Goal: Communication & Community: Share content

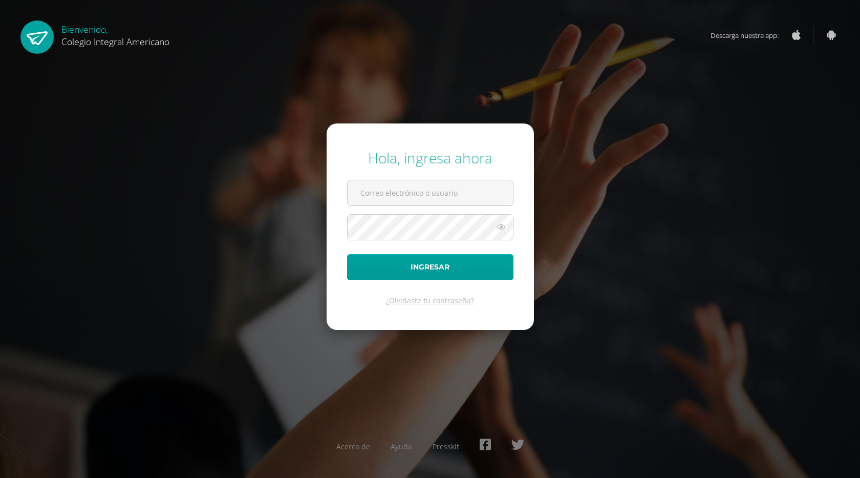
type input "[EMAIL_ADDRESS][DOMAIN_NAME]"
click at [347, 254] on button "Ingresar" at bounding box center [430, 267] width 166 height 26
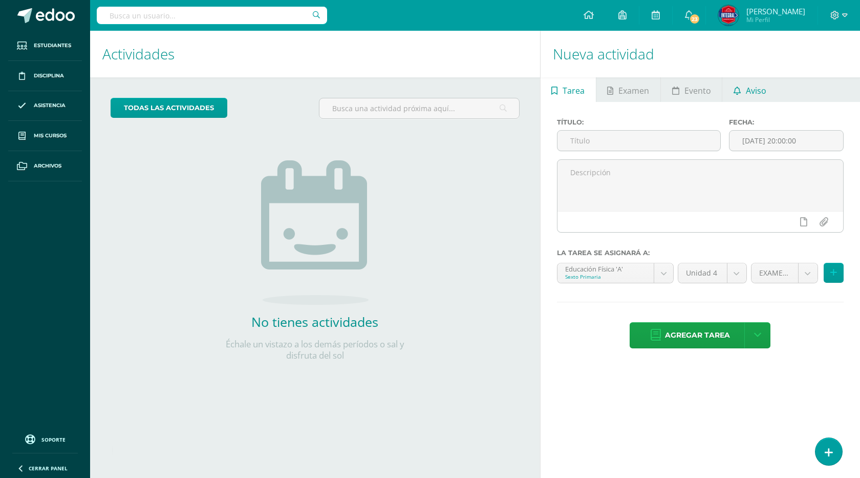
click at [759, 93] on span "Aviso" at bounding box center [756, 90] width 20 height 25
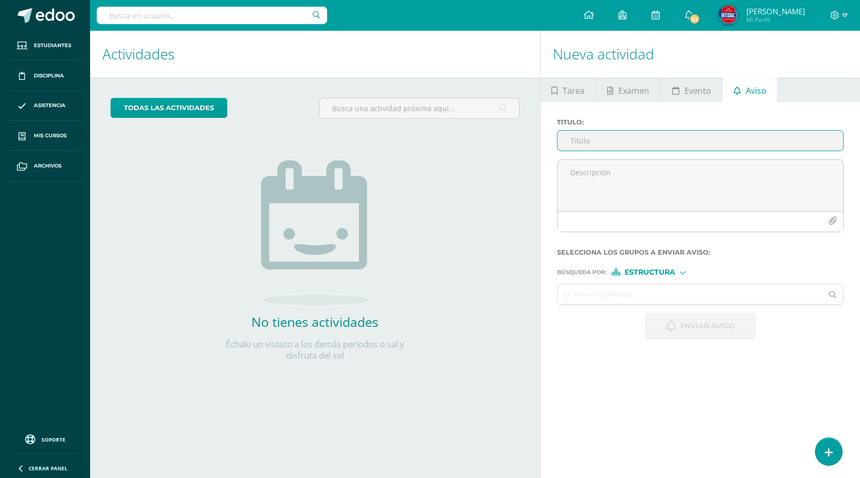
click at [690, 131] on input "Titulo :" at bounding box center [701, 141] width 286 height 20
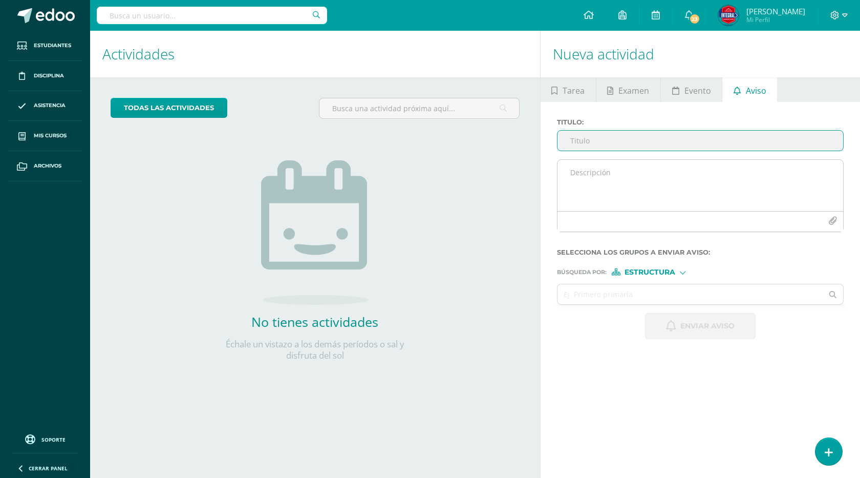
click at [669, 191] on textarea at bounding box center [701, 185] width 286 height 51
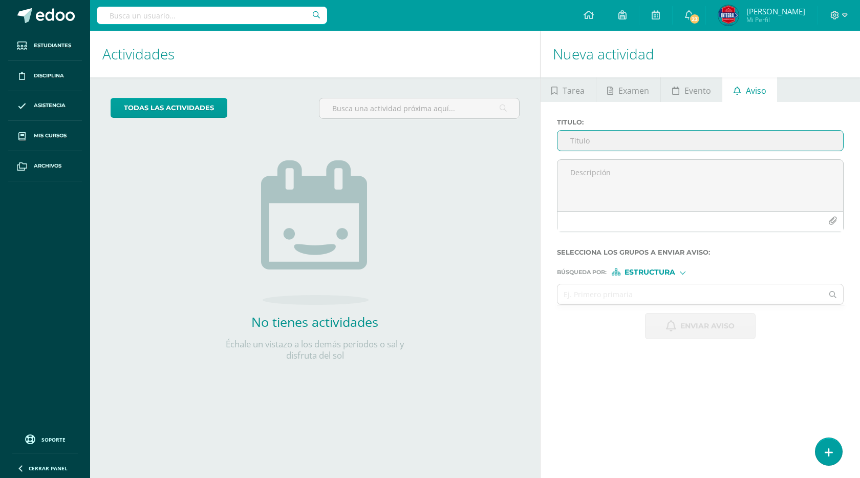
click at [625, 142] on input "Titulo :" at bounding box center [701, 141] width 286 height 20
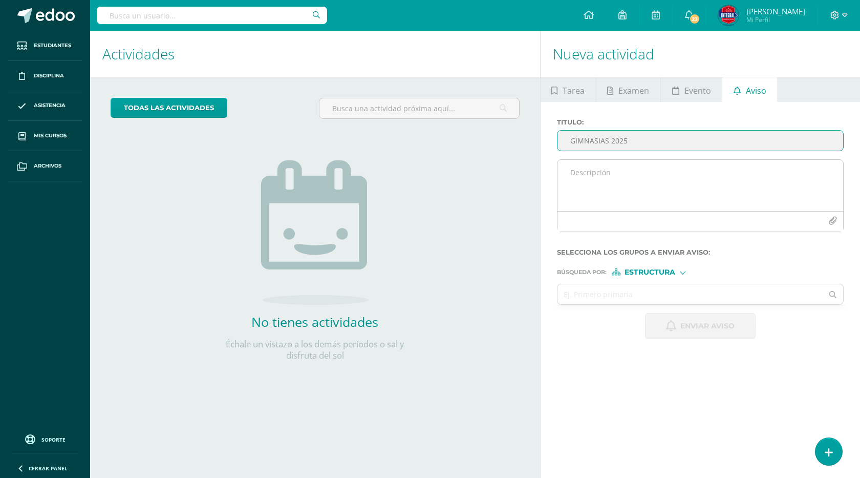
type input "GIMNASIAS 2025"
click at [620, 173] on textarea at bounding box center [701, 185] width 286 height 51
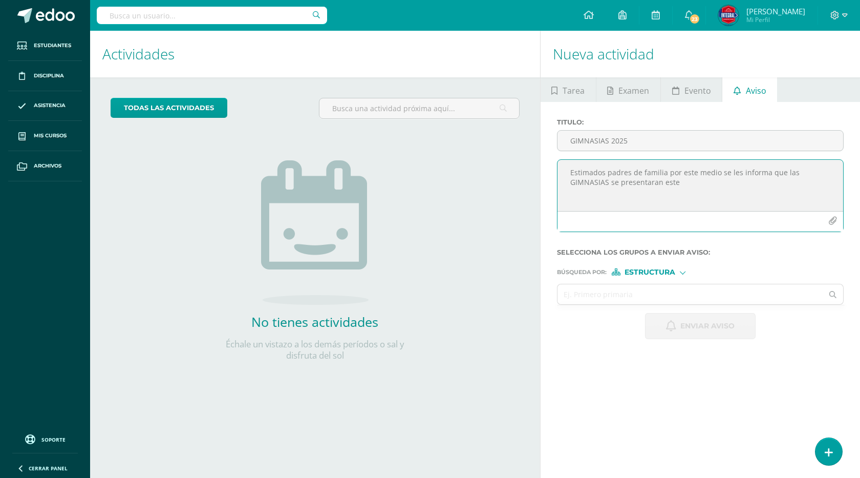
click at [664, 173] on textarea "Estimados padres de familia por este medio se les informa que las GIMNASIAS se …" at bounding box center [701, 185] width 286 height 51
click at [679, 181] on textarea "Estimados padres de familia, por este medio se les informa que las GIMNASIAS se…" at bounding box center [701, 185] width 286 height 51
drag, startPoint x: 793, startPoint y: 187, endPoint x: 798, endPoint y: 202, distance: 15.7
click at [798, 202] on textarea "Estimados padres de familia, por este medio se les informa que las GIMNASIAS se…" at bounding box center [701, 185] width 286 height 51
drag, startPoint x: 598, startPoint y: 193, endPoint x: 586, endPoint y: 199, distance: 12.6
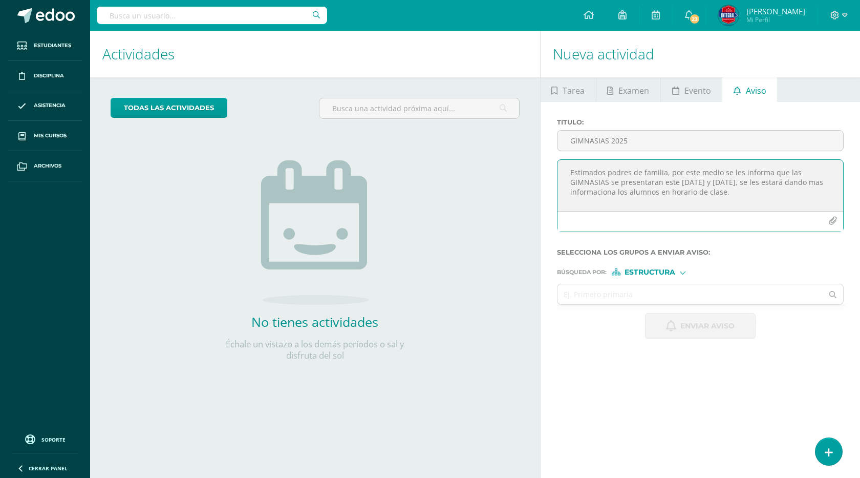
click at [586, 199] on textarea "Estimados padres de familia, por este medio se les informa que las GIMNASIAS se…" at bounding box center [701, 185] width 286 height 51
click at [627, 195] on textarea "Estimados padres de familia, por este medio se les informa que las GIMNASIAS se…" at bounding box center [701, 185] width 286 height 51
type textarea "Estimados padres de familia, por este medio se les informa que las GIMNASIAS se…"
click at [567, 140] on input "GIMNASIAS 2025" at bounding box center [701, 141] width 286 height 20
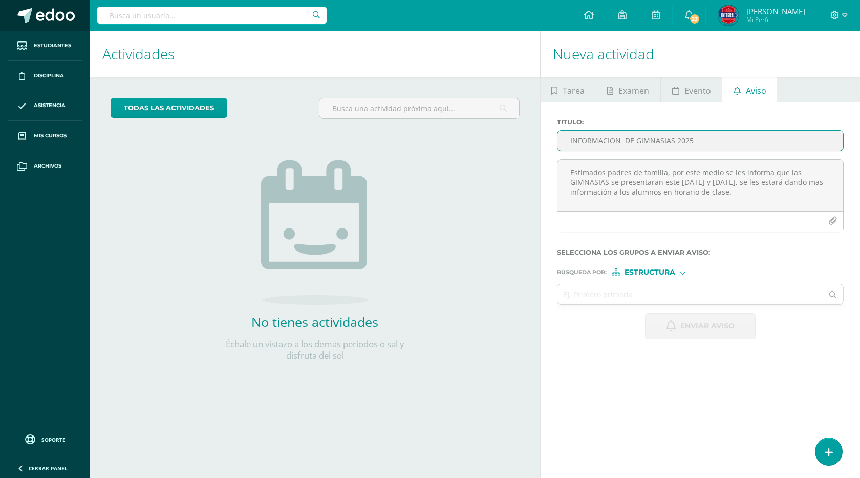
type input "INFORMACION DE GIMNASIAS 2025"
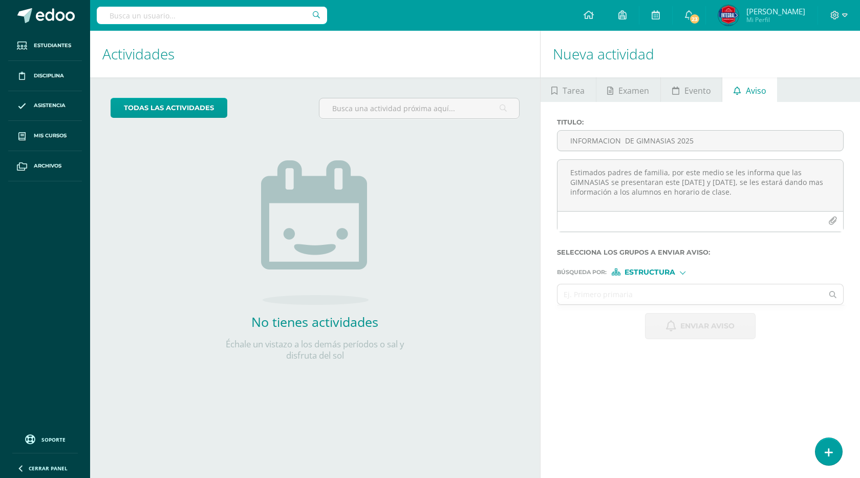
click at [679, 275] on div "Estructura" at bounding box center [650, 271] width 77 height 7
click at [741, 288] on input "text" at bounding box center [691, 294] width 266 height 20
type input "PRIMERO"
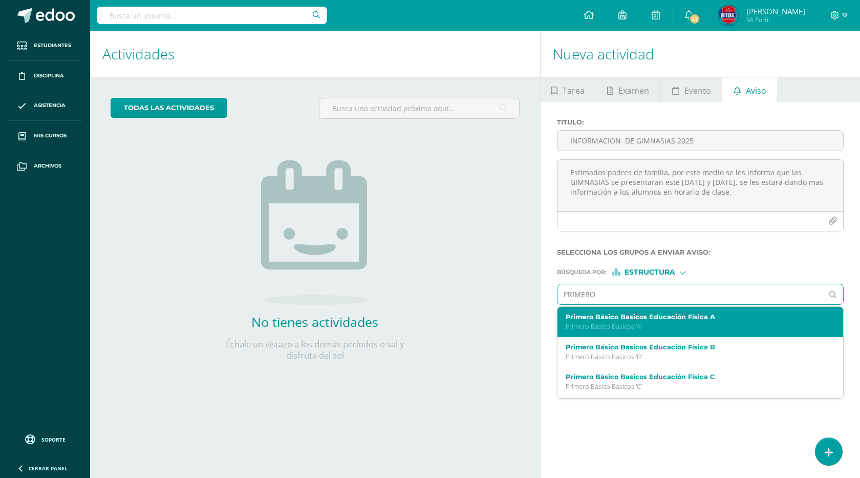
click at [741, 312] on div "Primero Básico Basicos Educación Física A Primero Básico Basicos 'A'" at bounding box center [701, 322] width 286 height 30
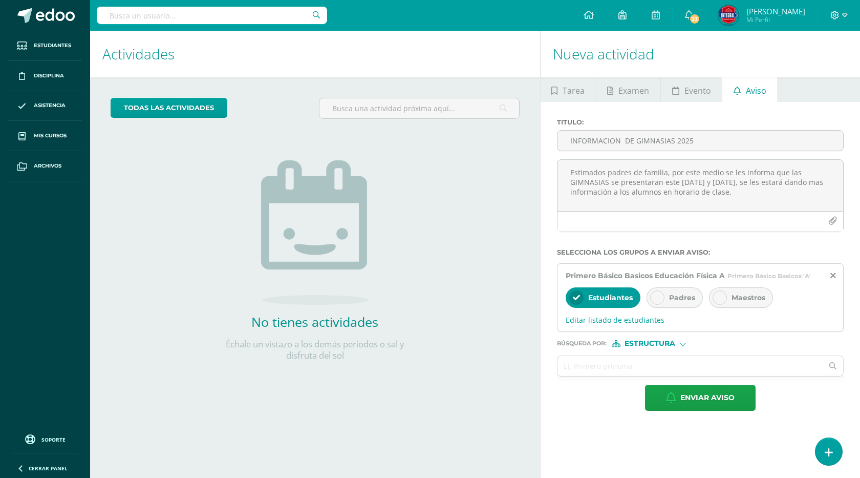
click at [657, 302] on div at bounding box center [657, 297] width 14 height 14
click at [687, 366] on input "text" at bounding box center [691, 366] width 266 height 20
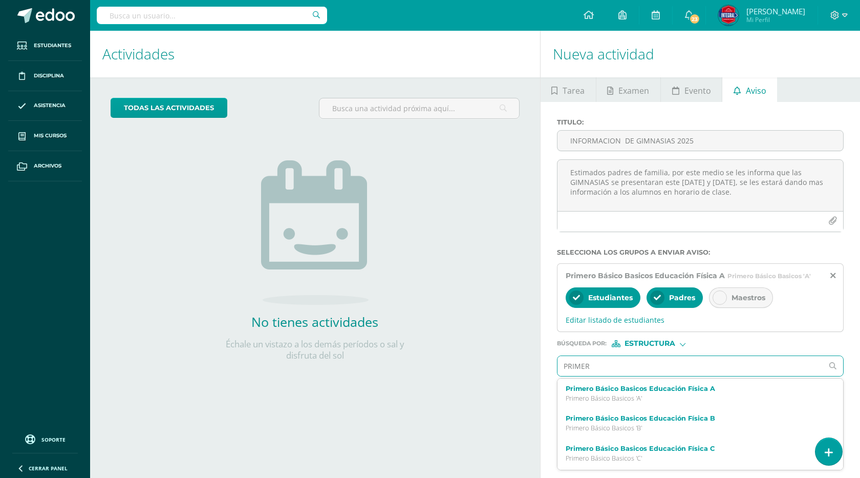
type input "PRIMERO"
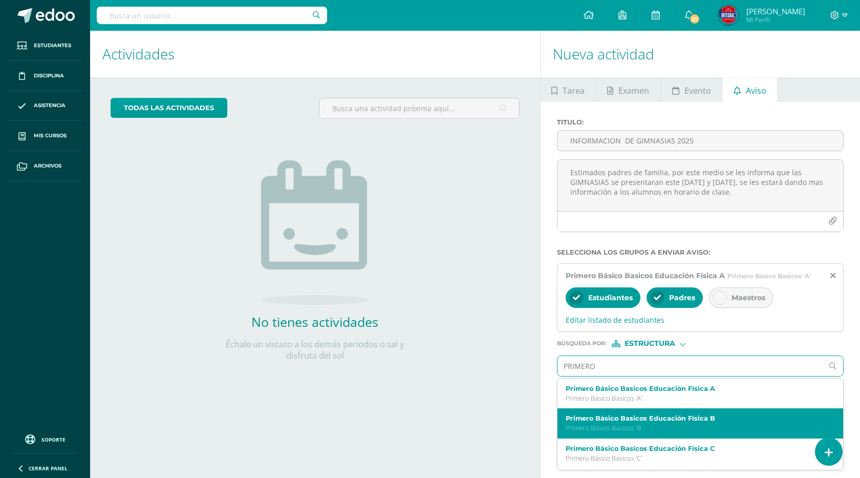
click at [682, 421] on label "Primero Básico Basicos Educación Física B" at bounding box center [695, 418] width 258 height 8
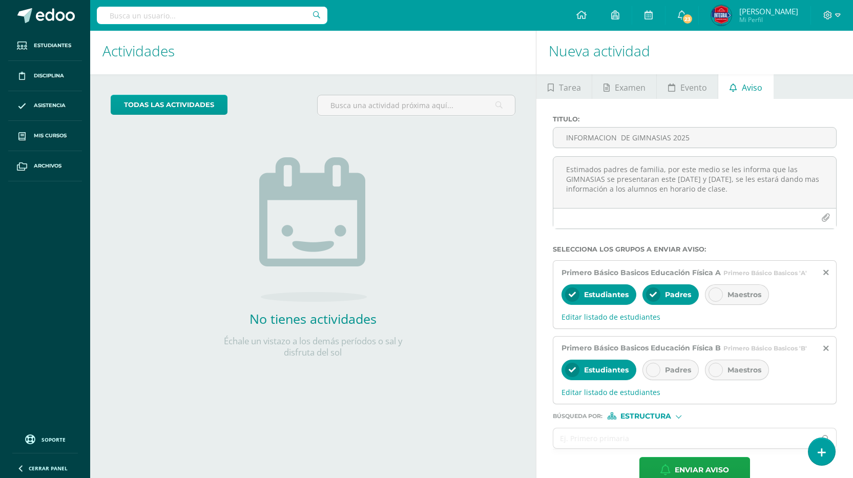
scroll to position [25, 0]
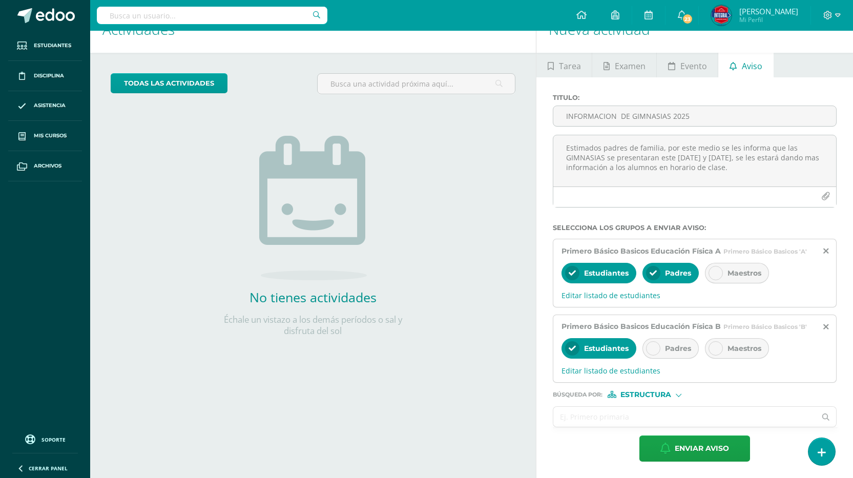
click at [643, 413] on input "text" at bounding box center [684, 417] width 262 height 20
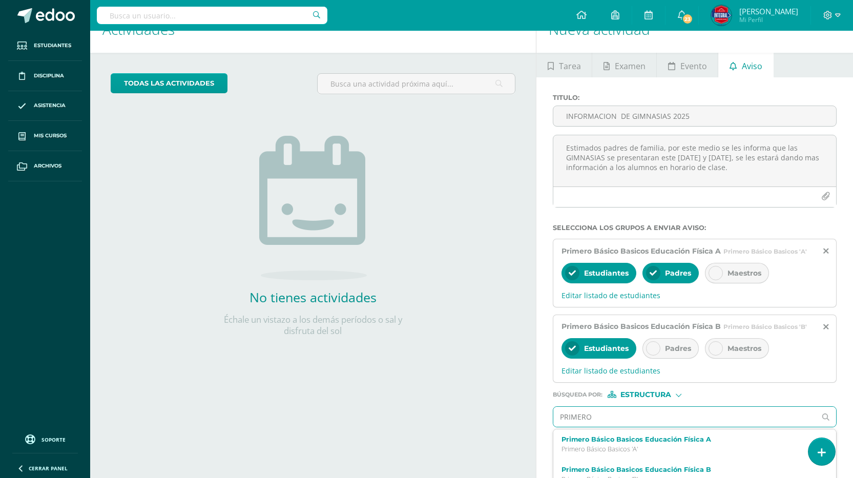
type input "PRIMERO"
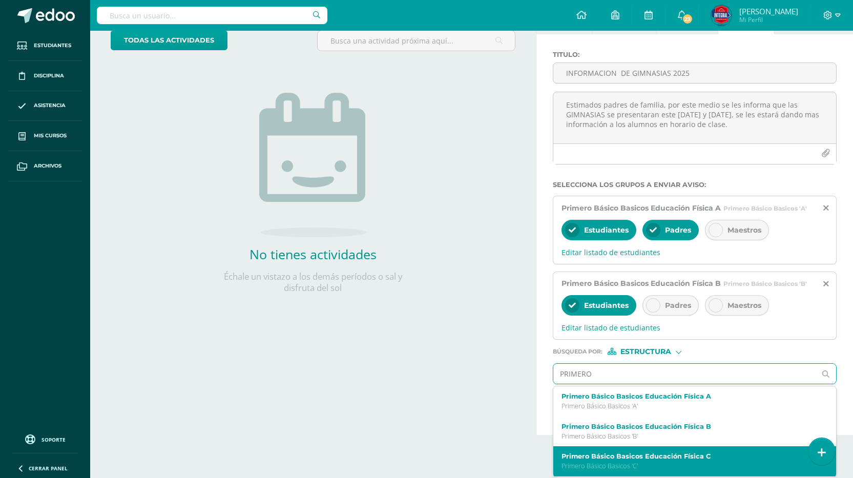
click at [673, 453] on label "Primero Básico Basicos Educación Física C" at bounding box center [688, 456] width 255 height 8
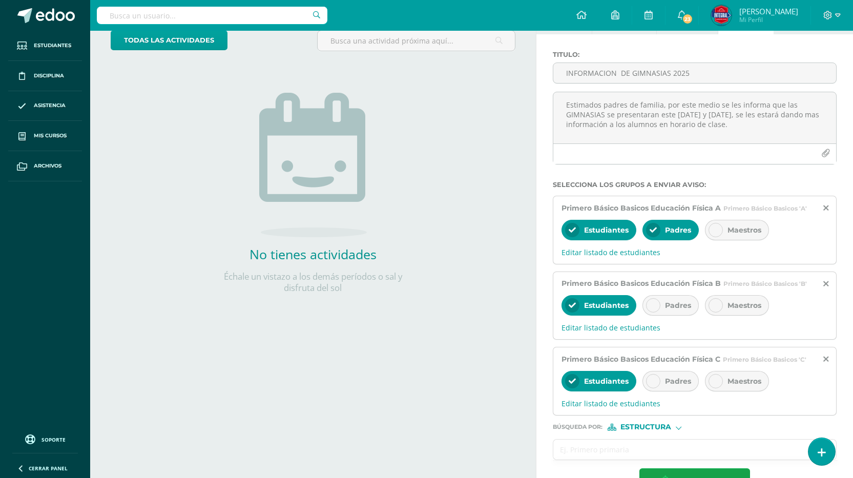
click at [669, 448] on input "text" at bounding box center [684, 449] width 262 height 20
type input "SEGUNDO"
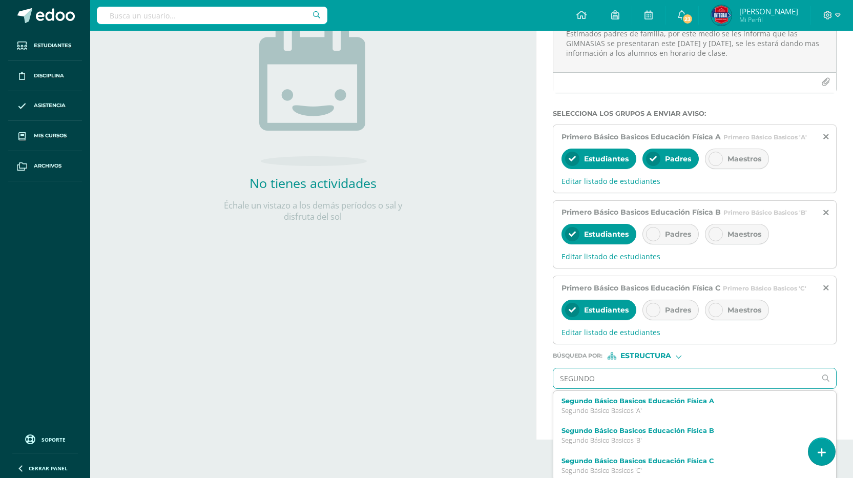
scroll to position [142, 0]
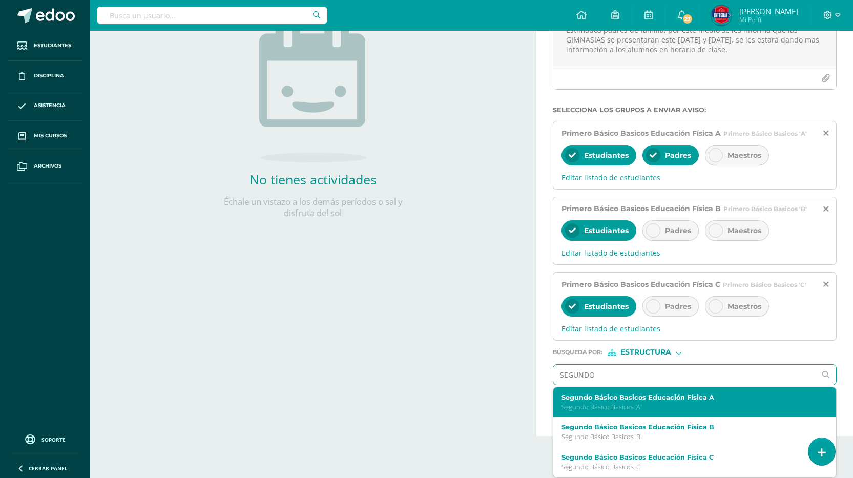
click at [659, 406] on p "Segundo Básico Basicos 'A'" at bounding box center [688, 407] width 255 height 9
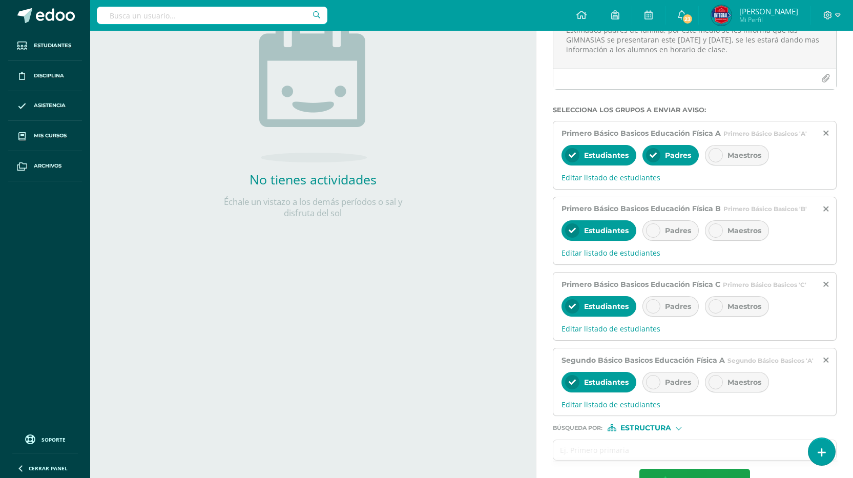
click at [653, 454] on input "text" at bounding box center [684, 450] width 262 height 20
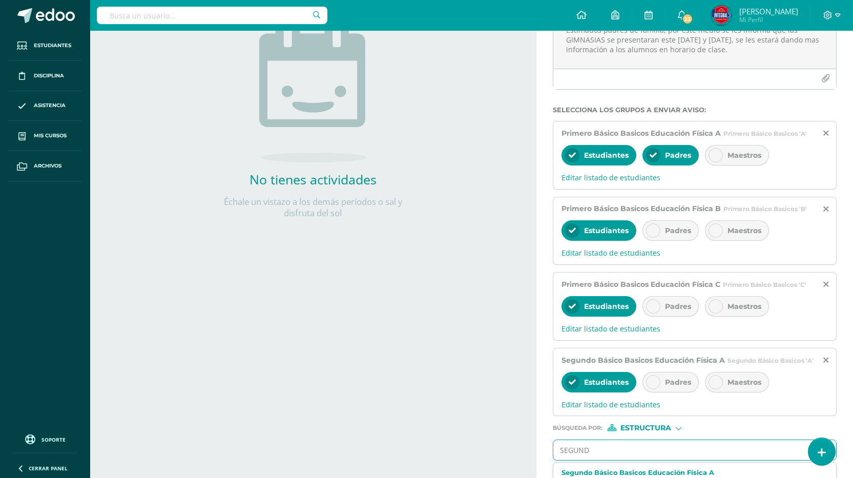
type input "SEGUNDO"
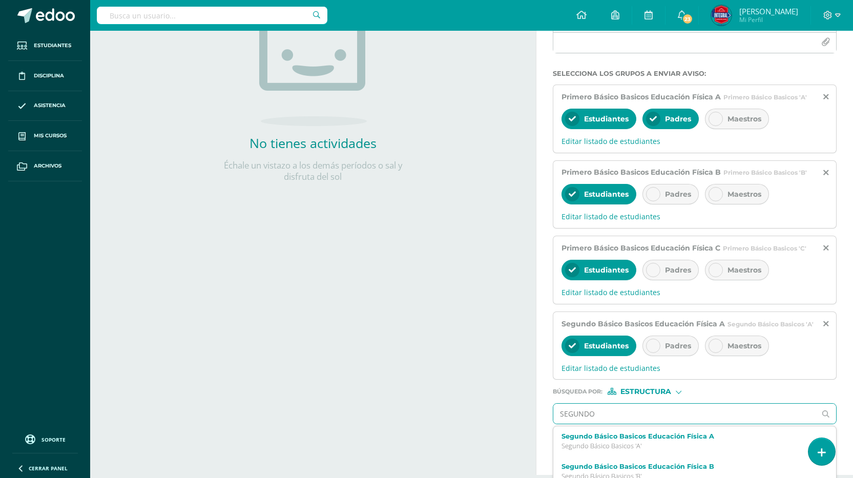
scroll to position [218, 0]
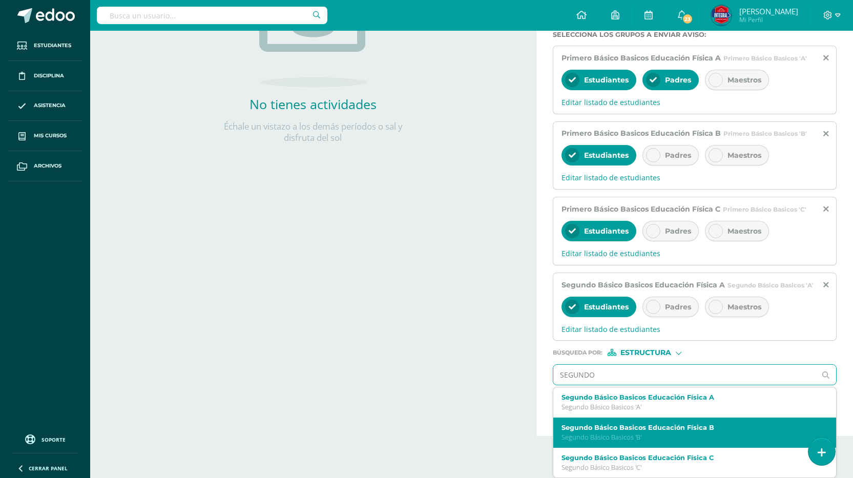
click at [658, 432] on div "Segundo Básico Basicos Educación Física B Segundo Básico Basicos 'B'" at bounding box center [688, 433] width 255 height 18
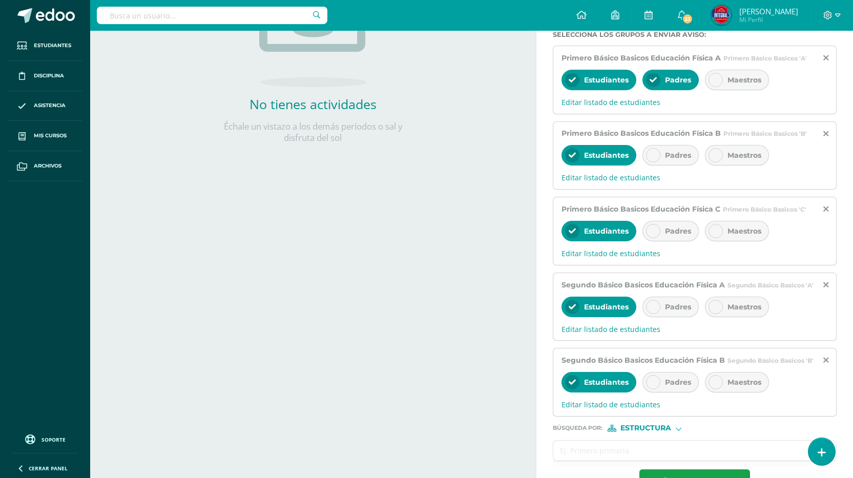
click at [659, 445] on input "text" at bounding box center [684, 450] width 262 height 20
type input "SEGUNDO"
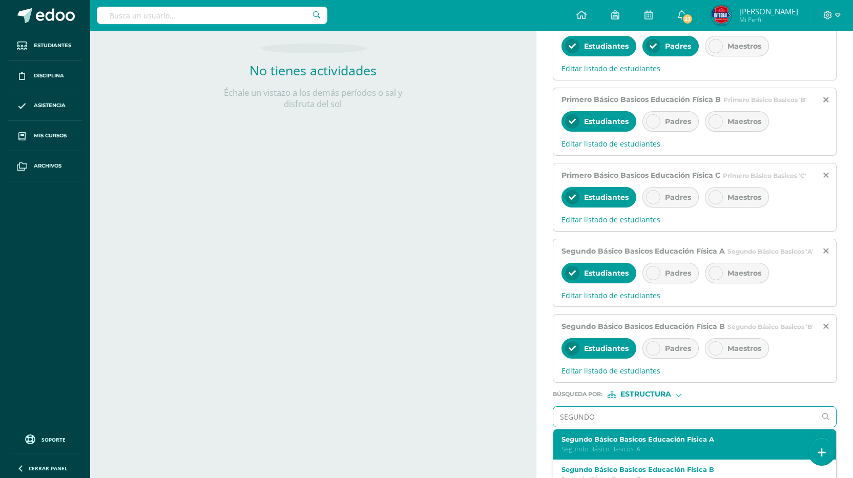
scroll to position [293, 0]
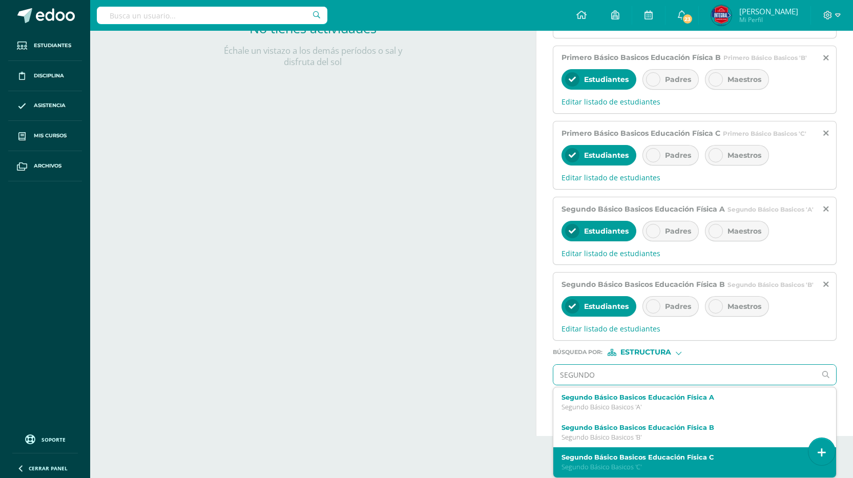
click at [660, 458] on label "Segundo Básico Basicos Educación Física C" at bounding box center [688, 457] width 255 height 8
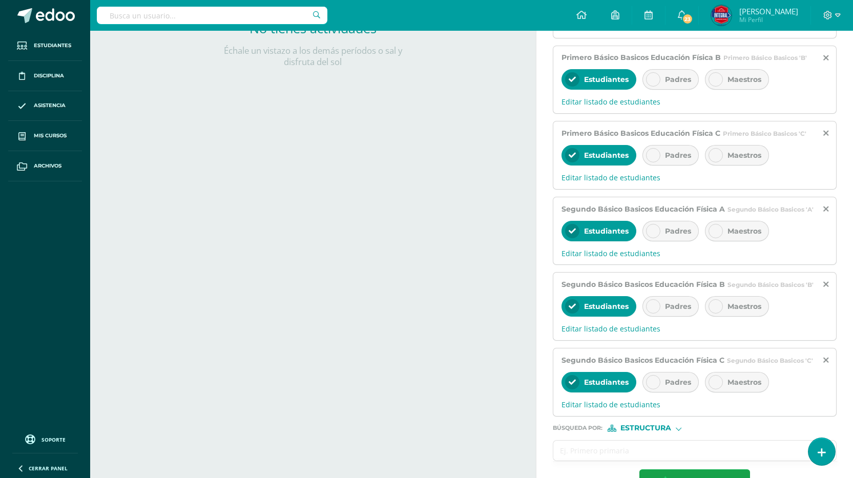
click at [664, 457] on input "text" at bounding box center [684, 450] width 262 height 20
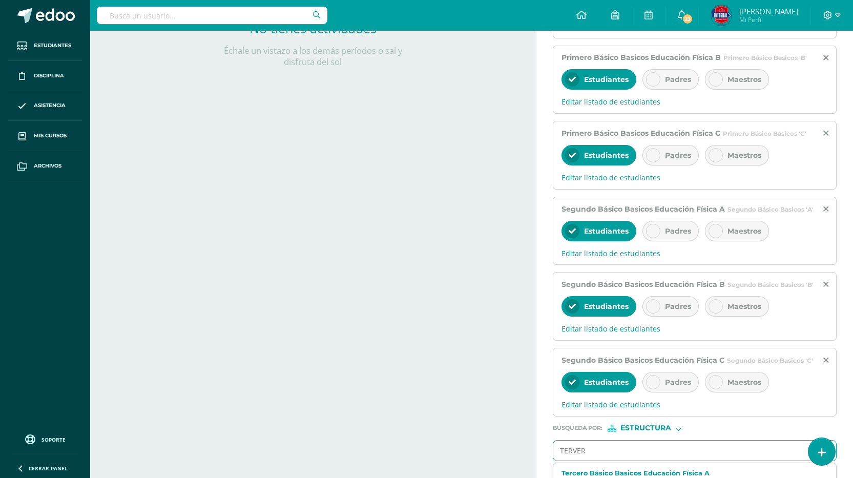
type input "TERVERO"
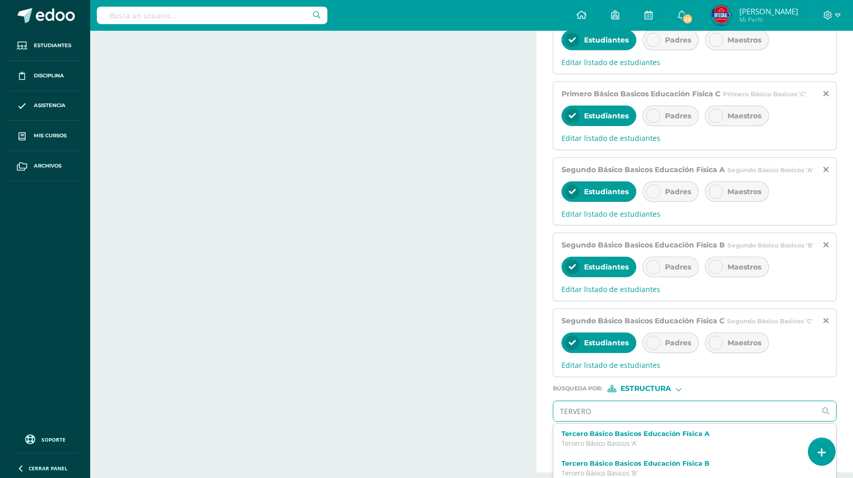
scroll to position [370, 0]
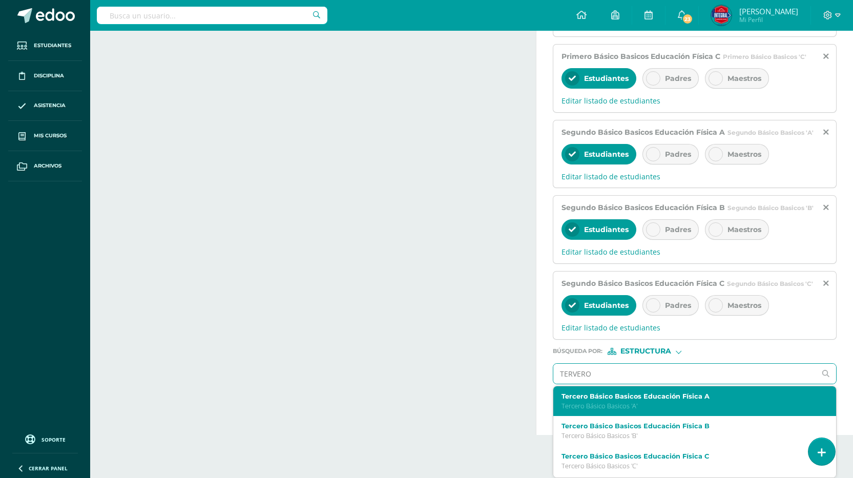
click at [646, 403] on p "Tercero Básico Basicos 'A'" at bounding box center [688, 405] width 255 height 9
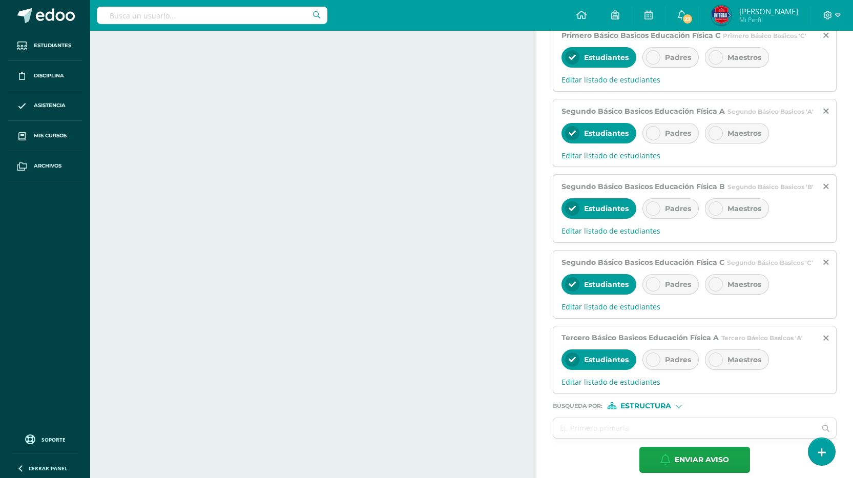
scroll to position [403, 0]
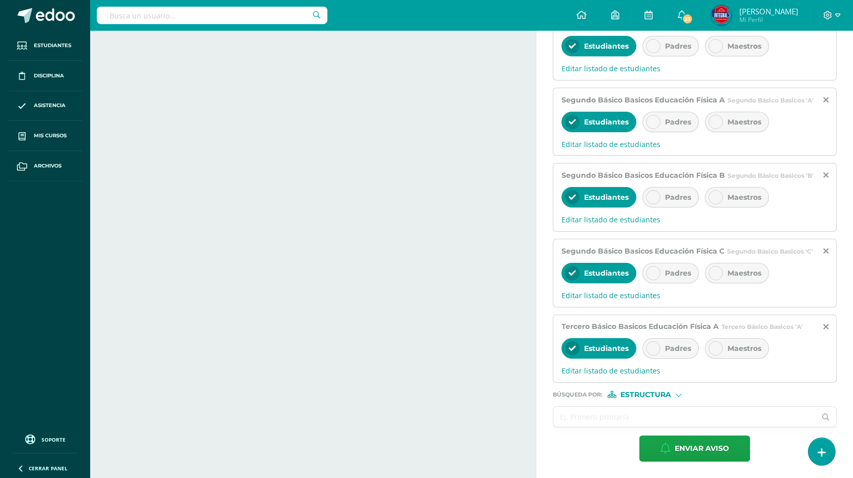
click at [641, 413] on input "text" at bounding box center [684, 417] width 262 height 20
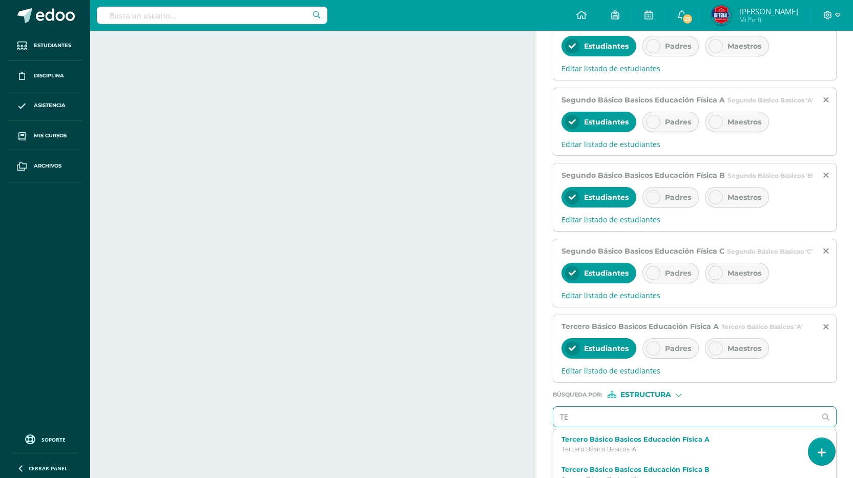
type input "TER"
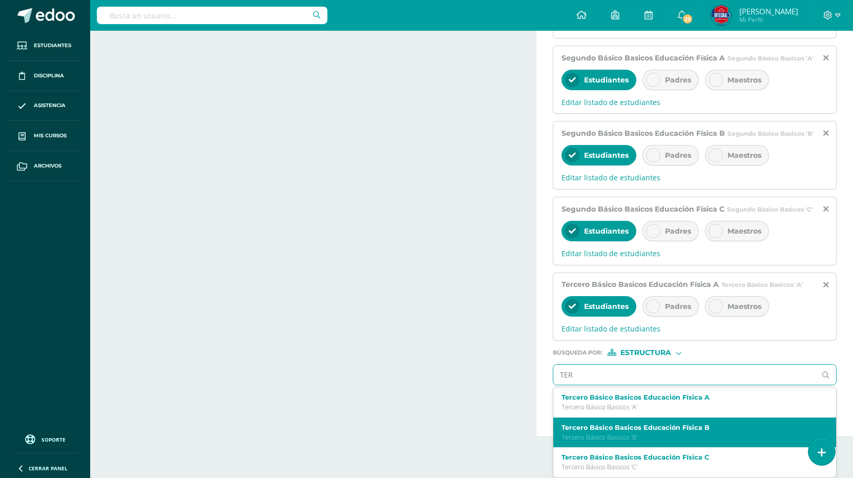
click at [645, 426] on label "Tercero Básico Basicos Educación Física B" at bounding box center [688, 428] width 255 height 8
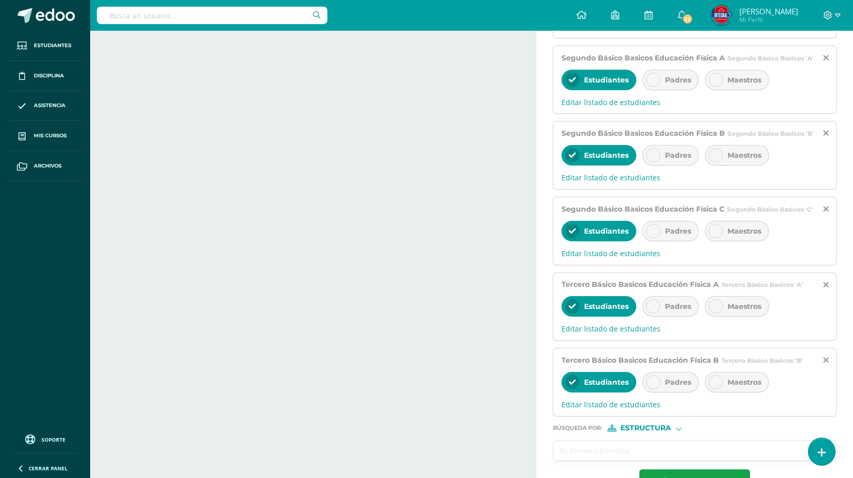
click at [641, 448] on input "text" at bounding box center [684, 450] width 262 height 20
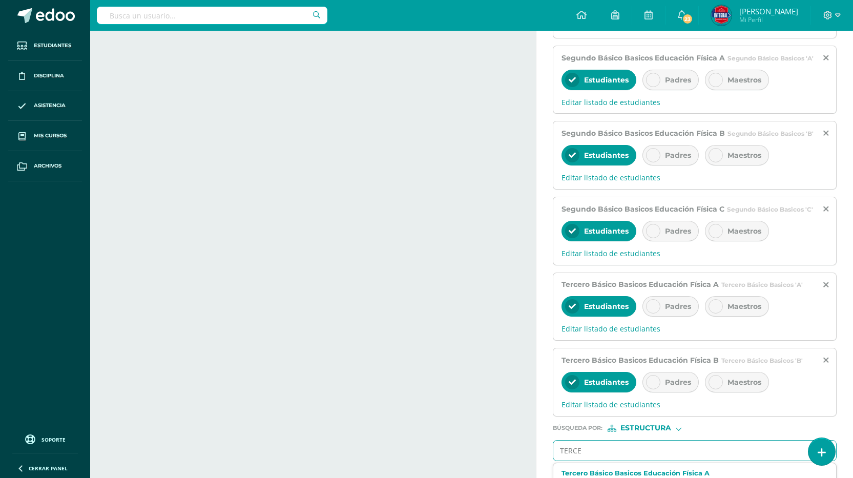
type input "TERCER"
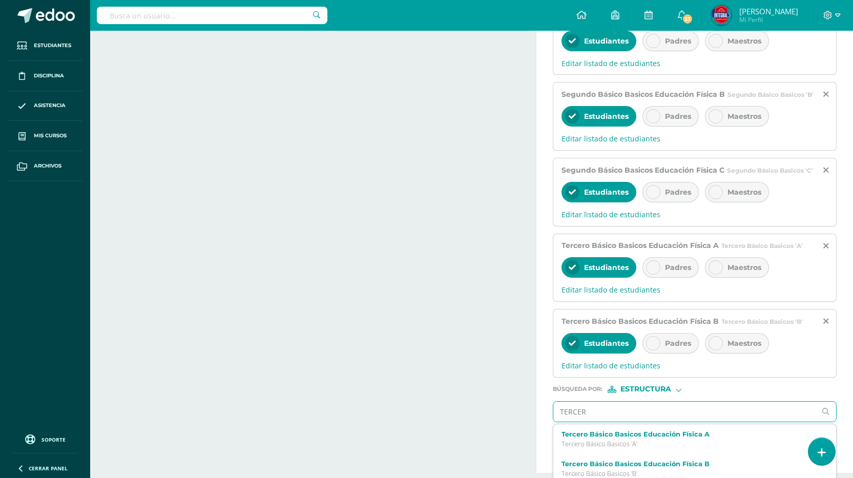
scroll to position [520, 0]
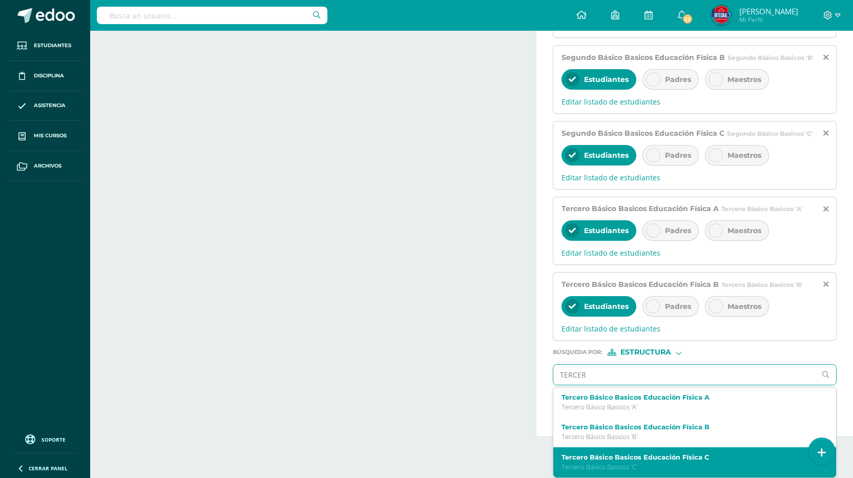
click at [642, 462] on p "Tercero Básico Basicos 'C'" at bounding box center [688, 466] width 255 height 9
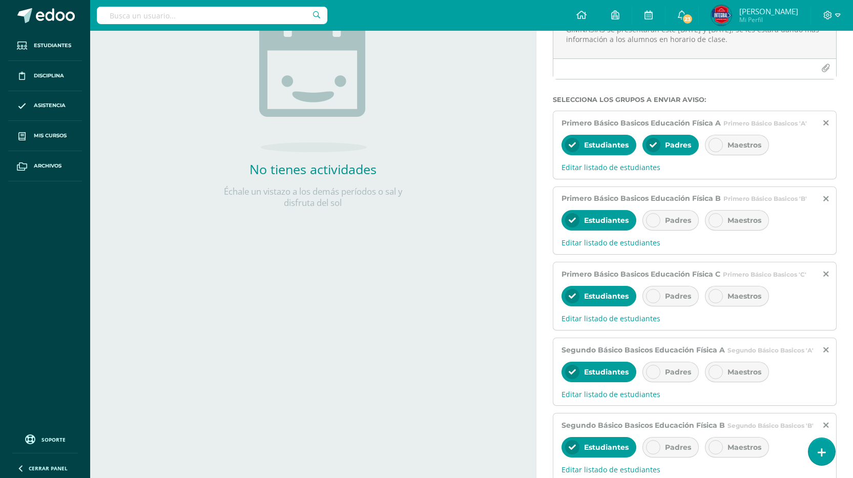
scroll to position [111, 0]
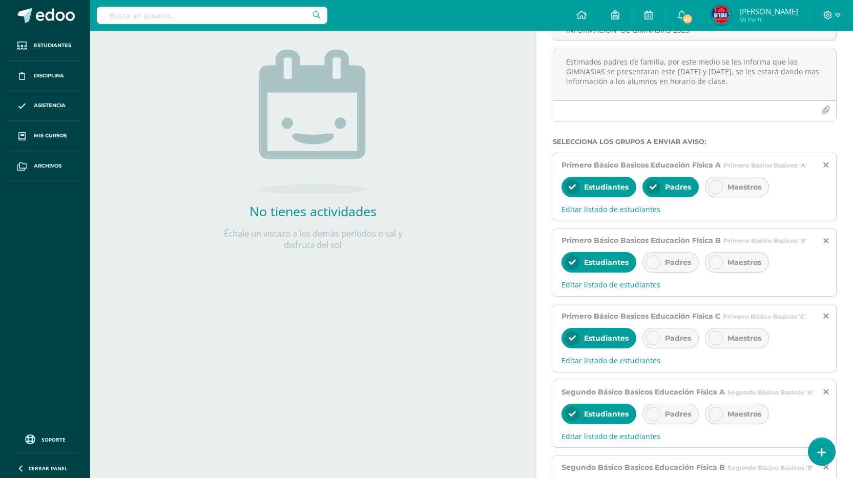
click at [650, 261] on icon at bounding box center [652, 262] width 7 height 7
click at [653, 344] on div at bounding box center [653, 338] width 14 height 14
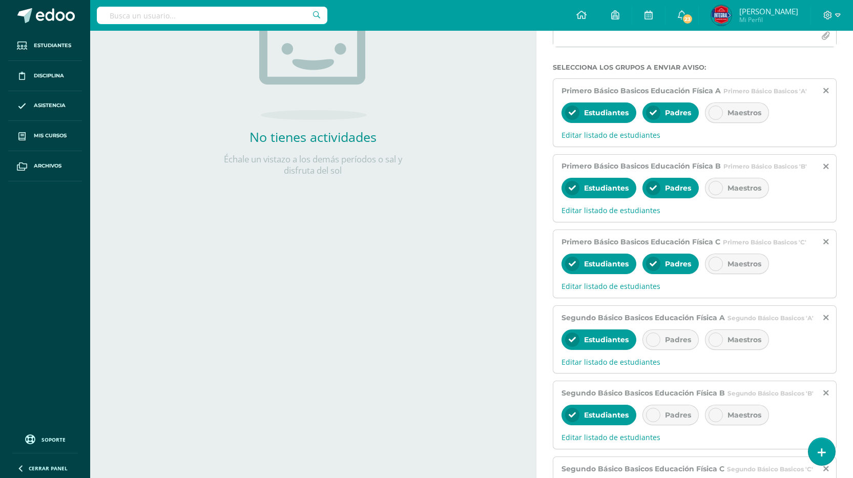
scroll to position [264, 0]
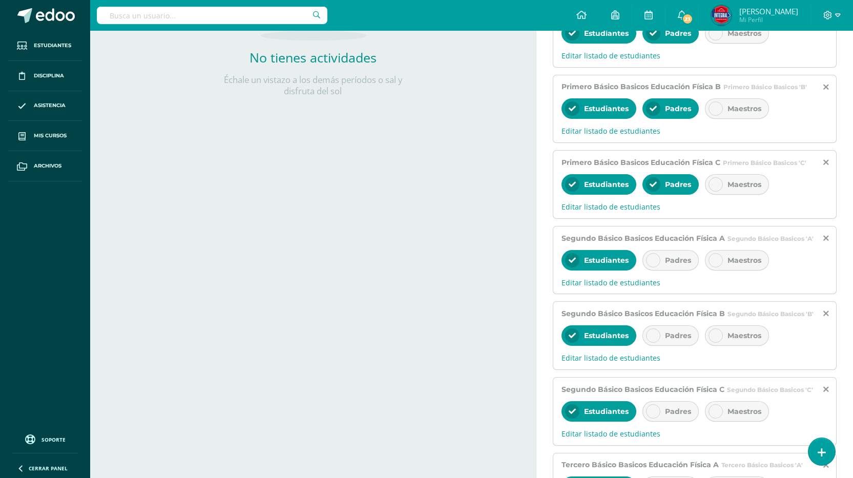
click at [652, 262] on icon at bounding box center [652, 260] width 7 height 7
click at [659, 335] on div at bounding box center [653, 335] width 14 height 14
click at [651, 413] on icon at bounding box center [652, 411] width 7 height 7
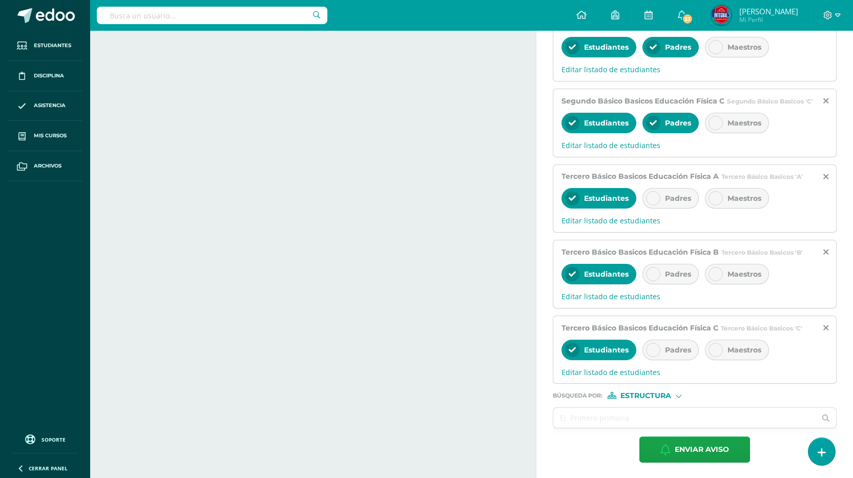
scroll to position [554, 0]
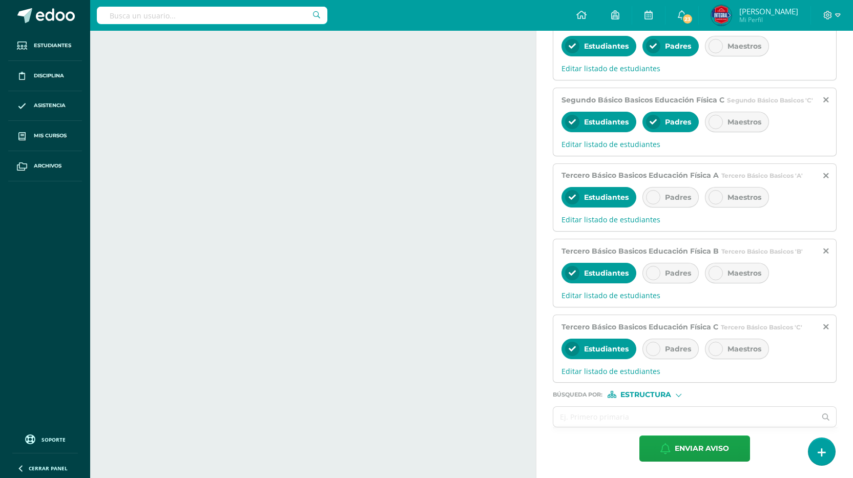
click at [652, 196] on icon at bounding box center [652, 197] width 7 height 7
click at [646, 281] on div "Padres" at bounding box center [670, 273] width 56 height 20
click at [648, 354] on div at bounding box center [653, 349] width 14 height 14
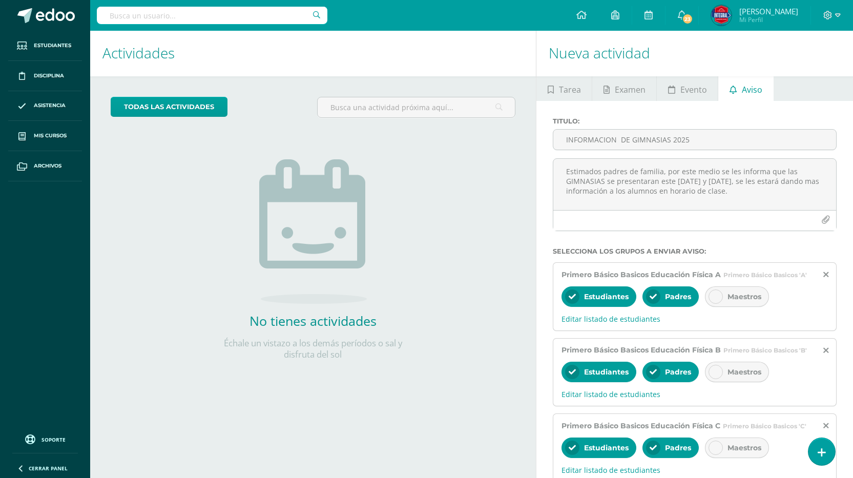
scroll to position [0, 0]
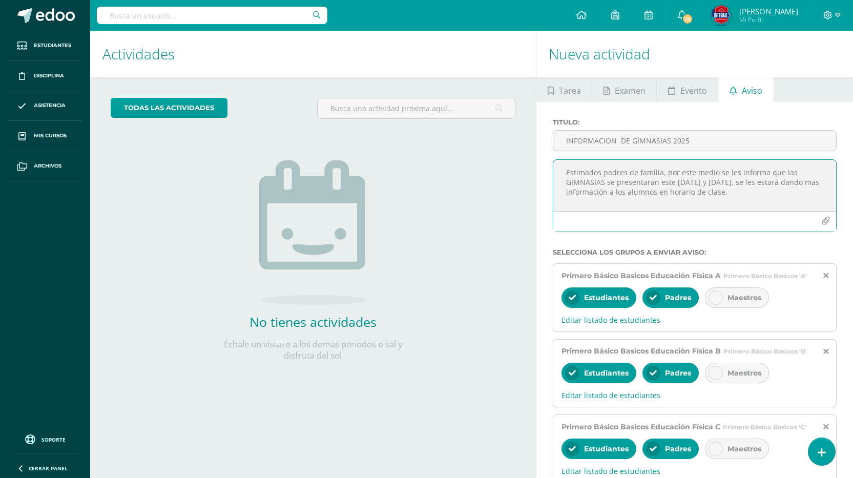
click at [736, 194] on textarea "Estimados padres de familia, por este medio se les informa que las GIMNASIAS se…" at bounding box center [694, 185] width 283 height 51
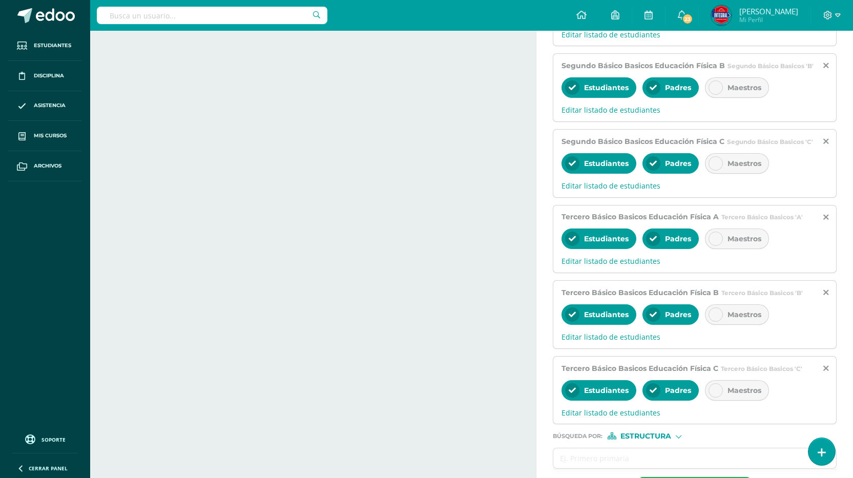
scroll to position [554, 0]
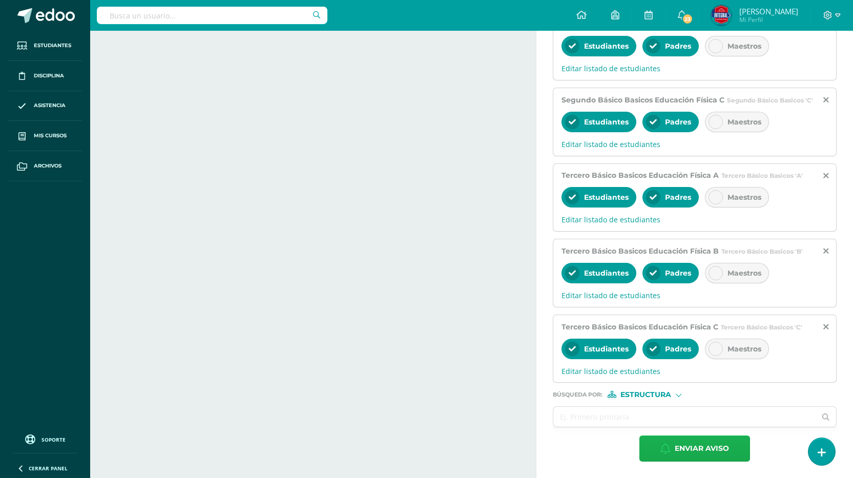
type textarea "Estimados padres de familia, por este medio se les informa que las GIMNASIAS se…"
click at [702, 450] on span "Enviar aviso" at bounding box center [701, 448] width 54 height 25
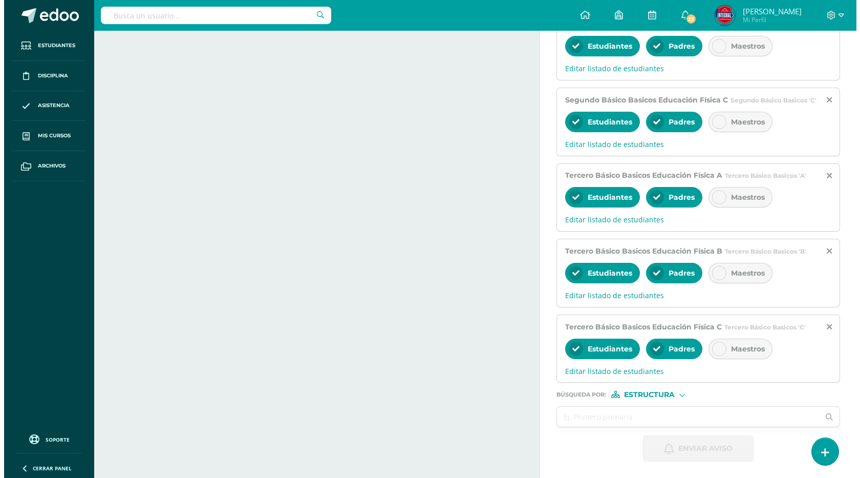
scroll to position [0, 0]
